Goal: Find specific page/section: Find specific page/section

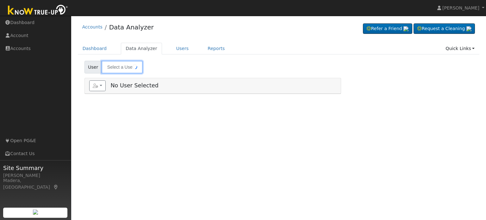
type input "[DATE][PERSON_NAME]"
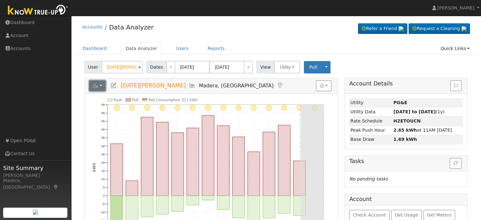
click at [100, 86] on button "button" at bounding box center [97, 85] width 17 height 11
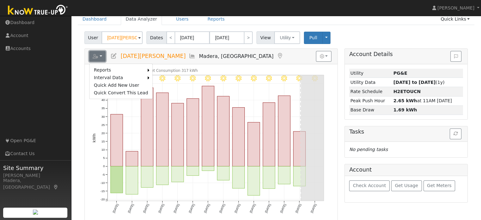
scroll to position [34, 0]
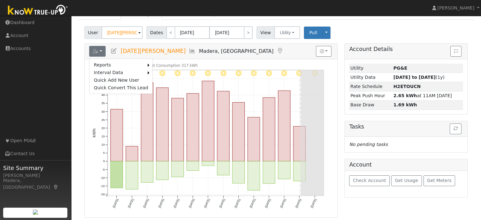
click at [81, 45] on div "Reports Scenario Health Check Energy Audit Account Timeline User Audit Trail In…" at bounding box center [211, 130] width 260 height 174
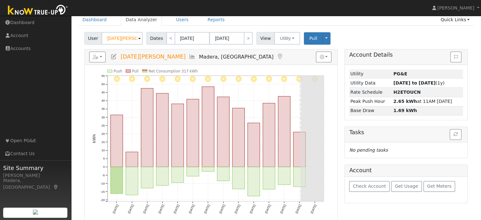
scroll to position [0, 0]
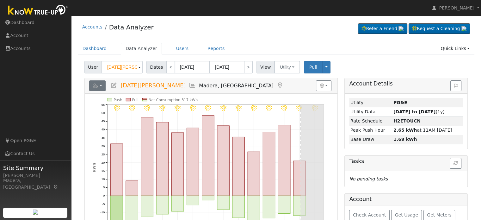
click at [95, 82] on button "button" at bounding box center [97, 85] width 17 height 11
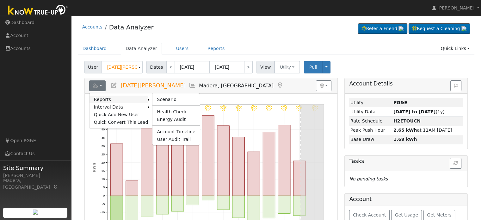
click at [105, 99] on link "Reports" at bounding box center [118, 99] width 58 height 8
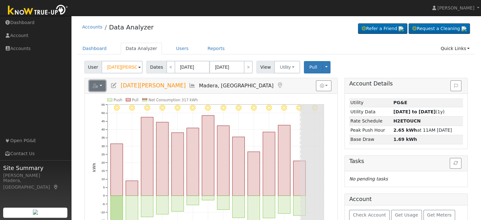
click at [95, 86] on icon "button" at bounding box center [96, 85] width 6 height 4
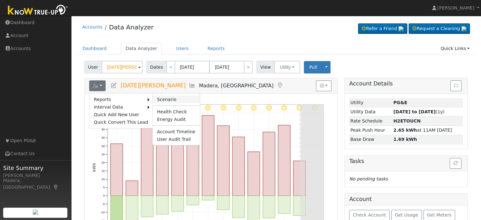
click at [155, 95] on link "Scenario" at bounding box center [175, 99] width 47 height 8
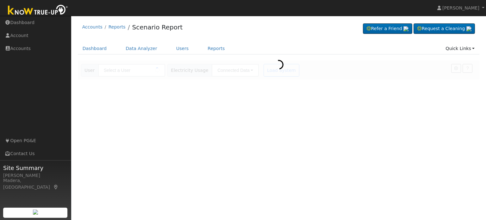
type input "[DATE][PERSON_NAME]"
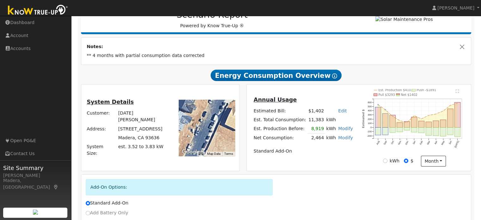
scroll to position [106, 0]
